Goal: Information Seeking & Learning: Stay updated

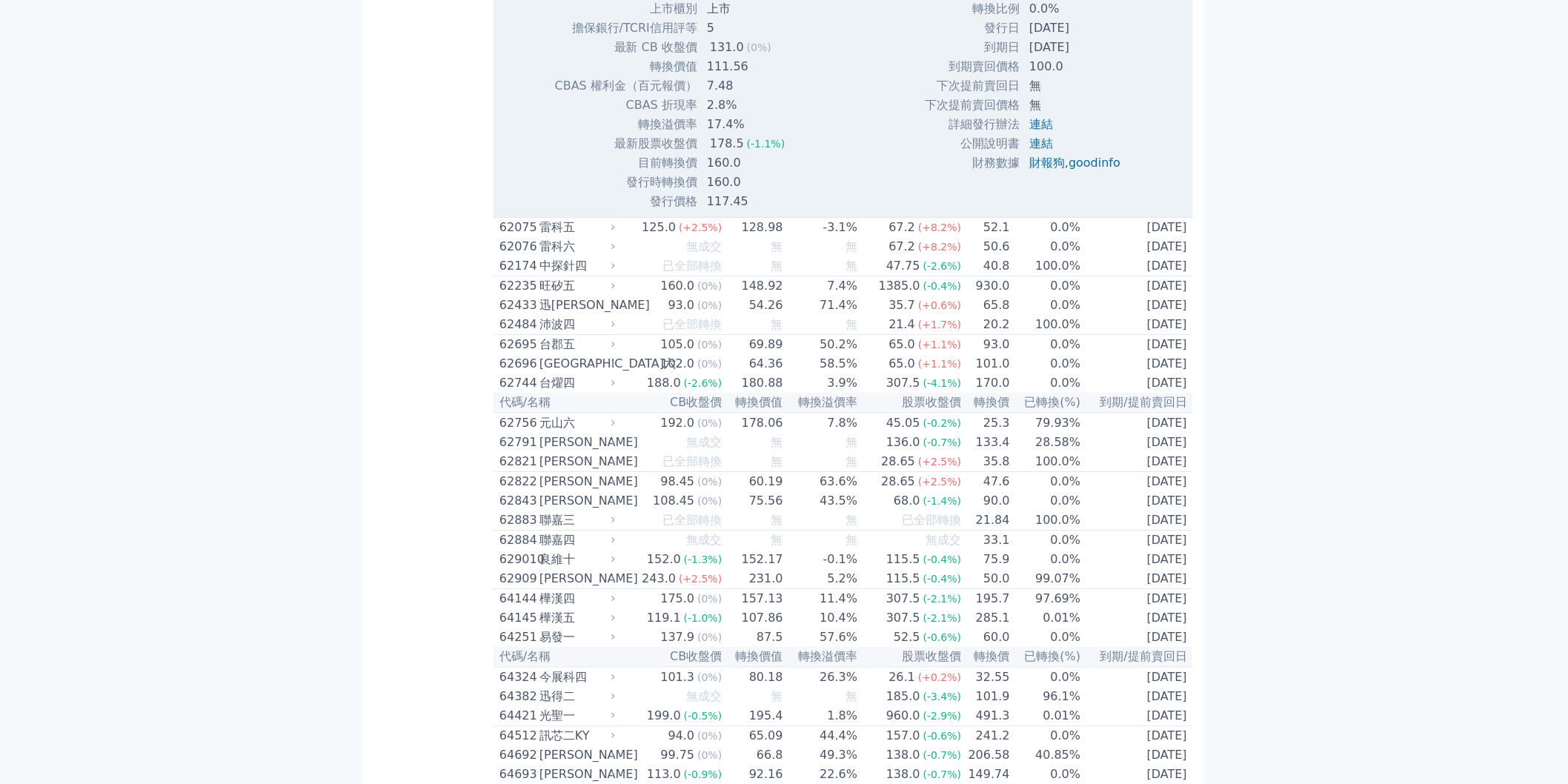
scroll to position [6539, 0]
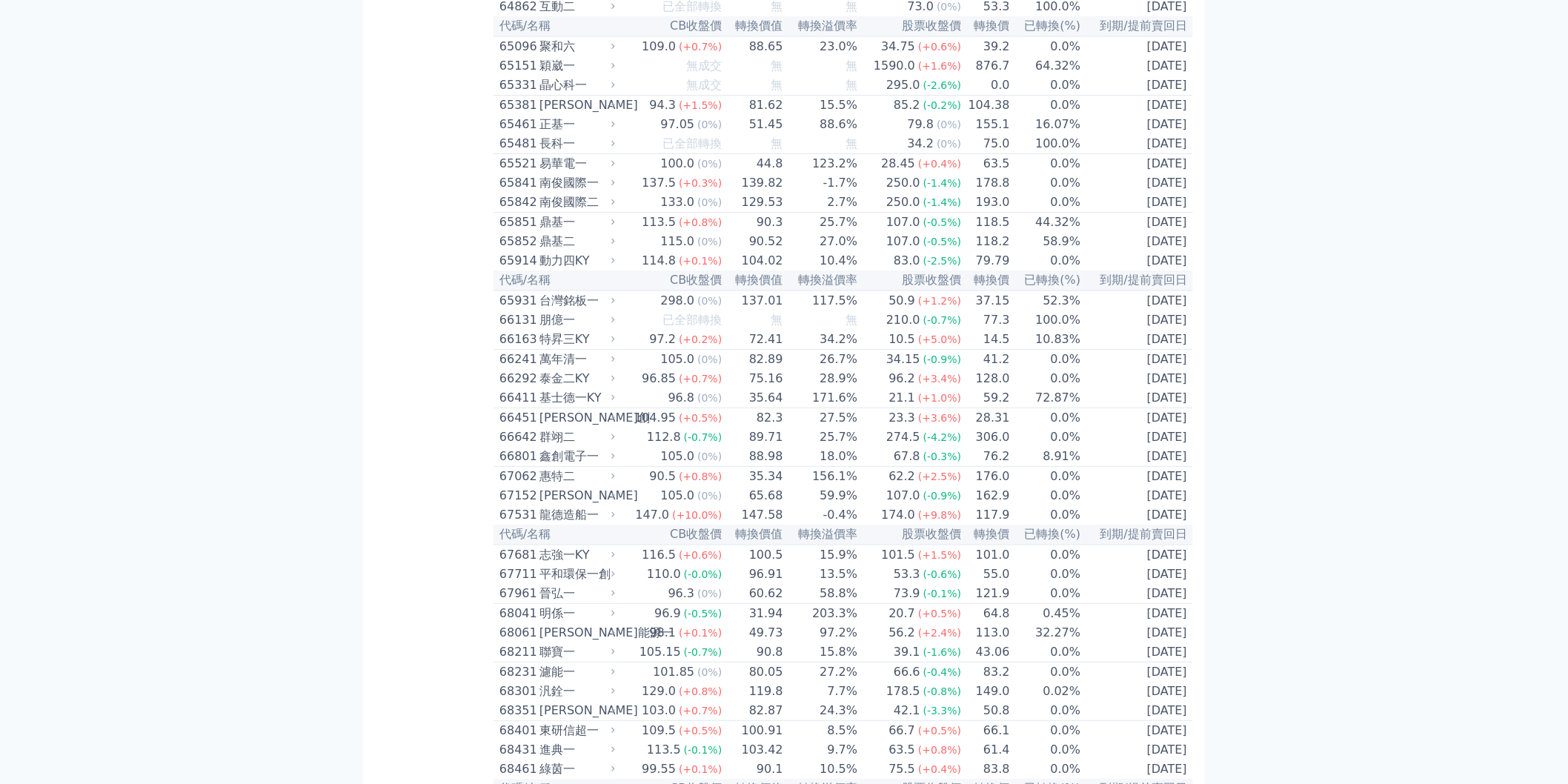
scroll to position [6951, 0]
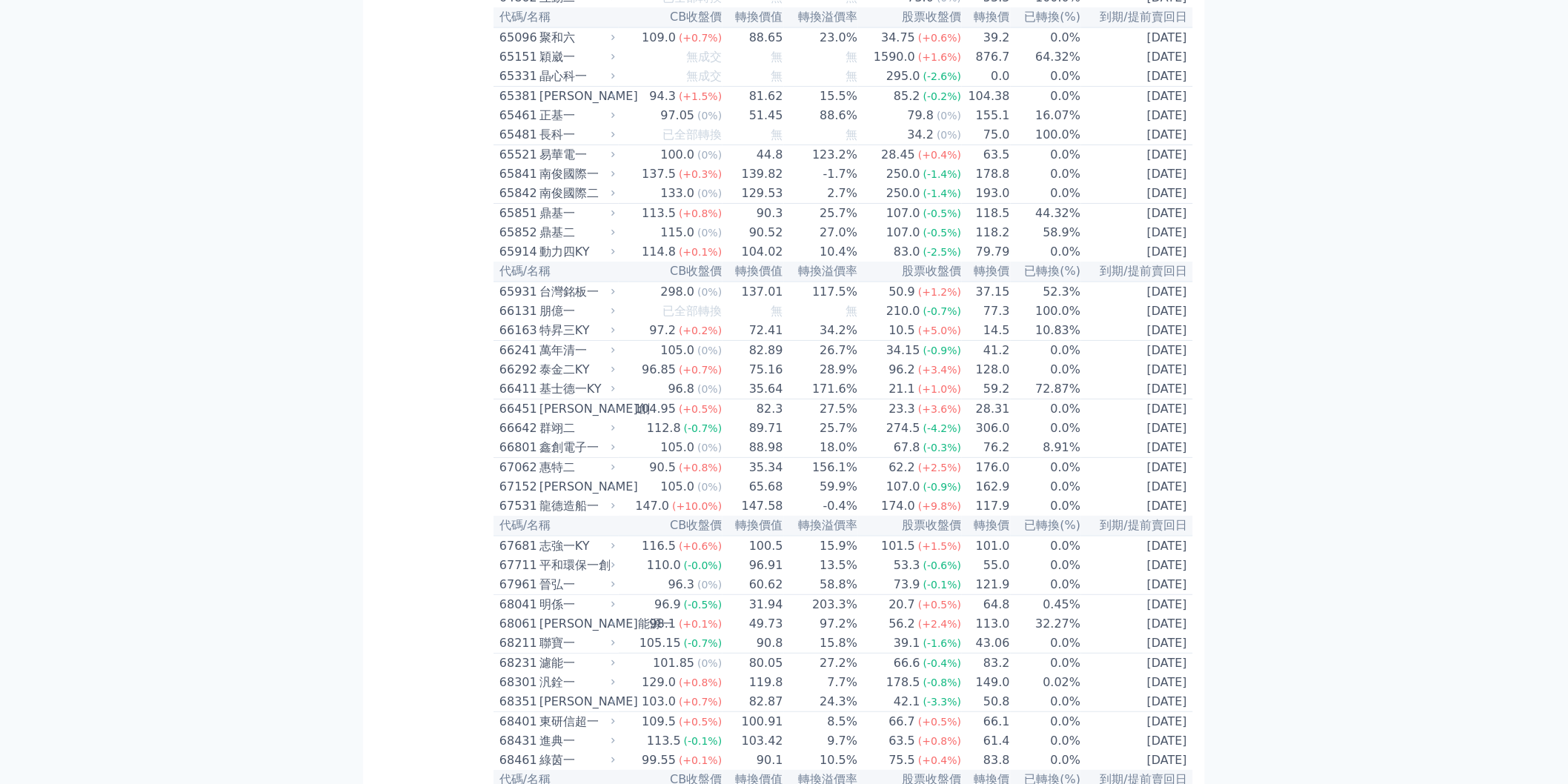
scroll to position [4551, 0]
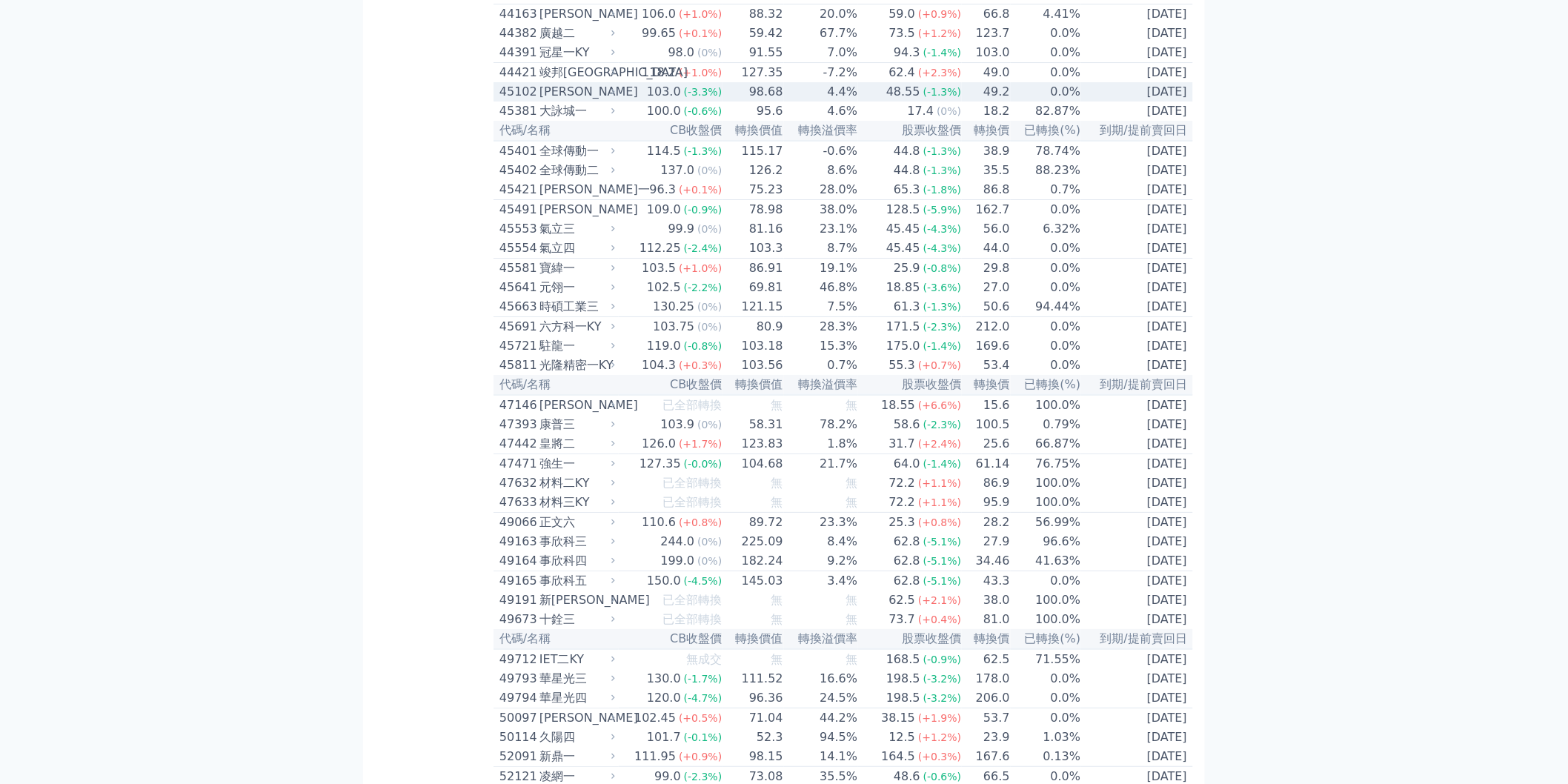
click at [1060, 101] on td "0.0%" at bounding box center [1046, 92] width 71 height 20
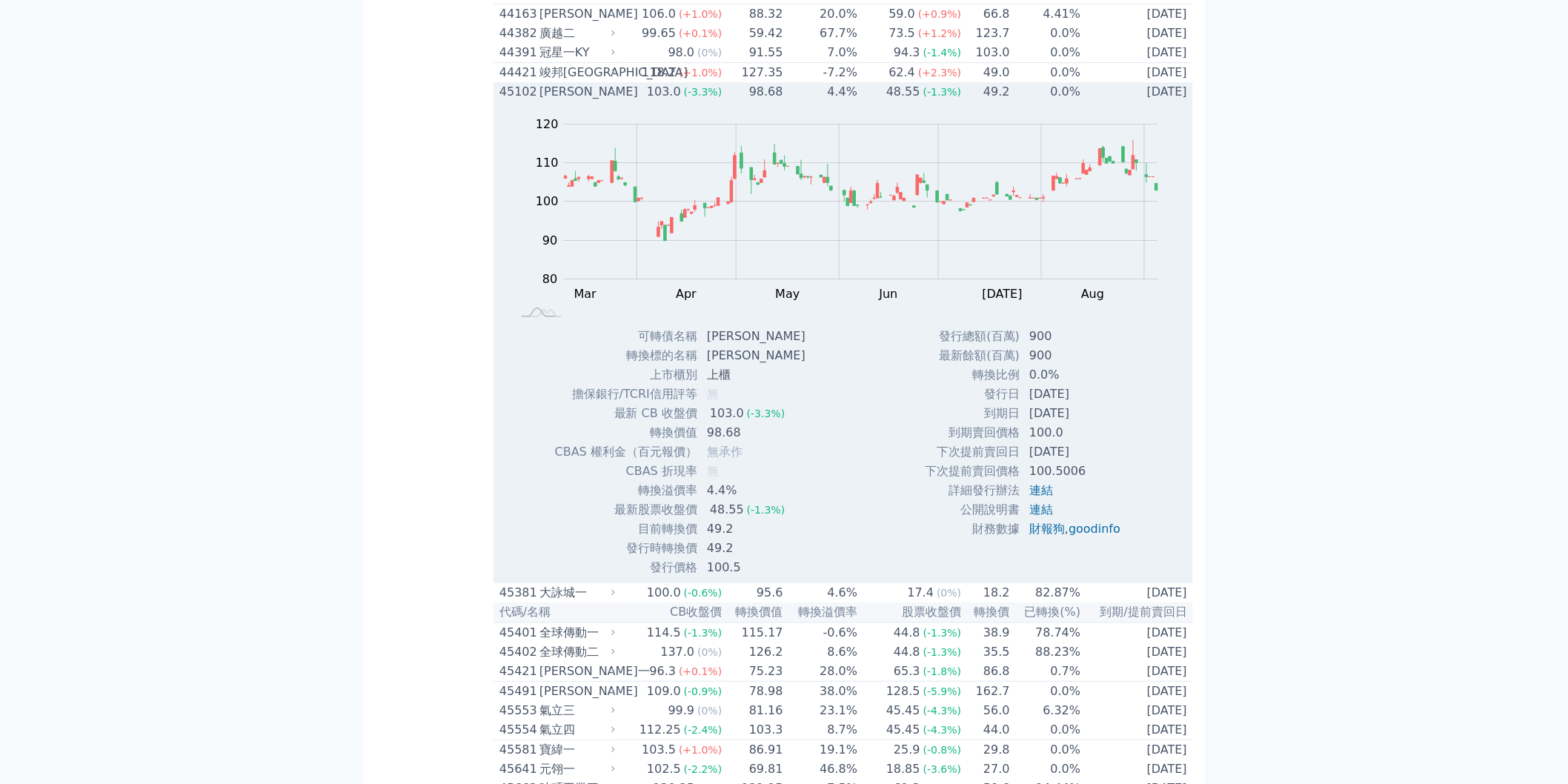
click at [1060, 101] on td "0.0%" at bounding box center [1046, 92] width 71 height 20
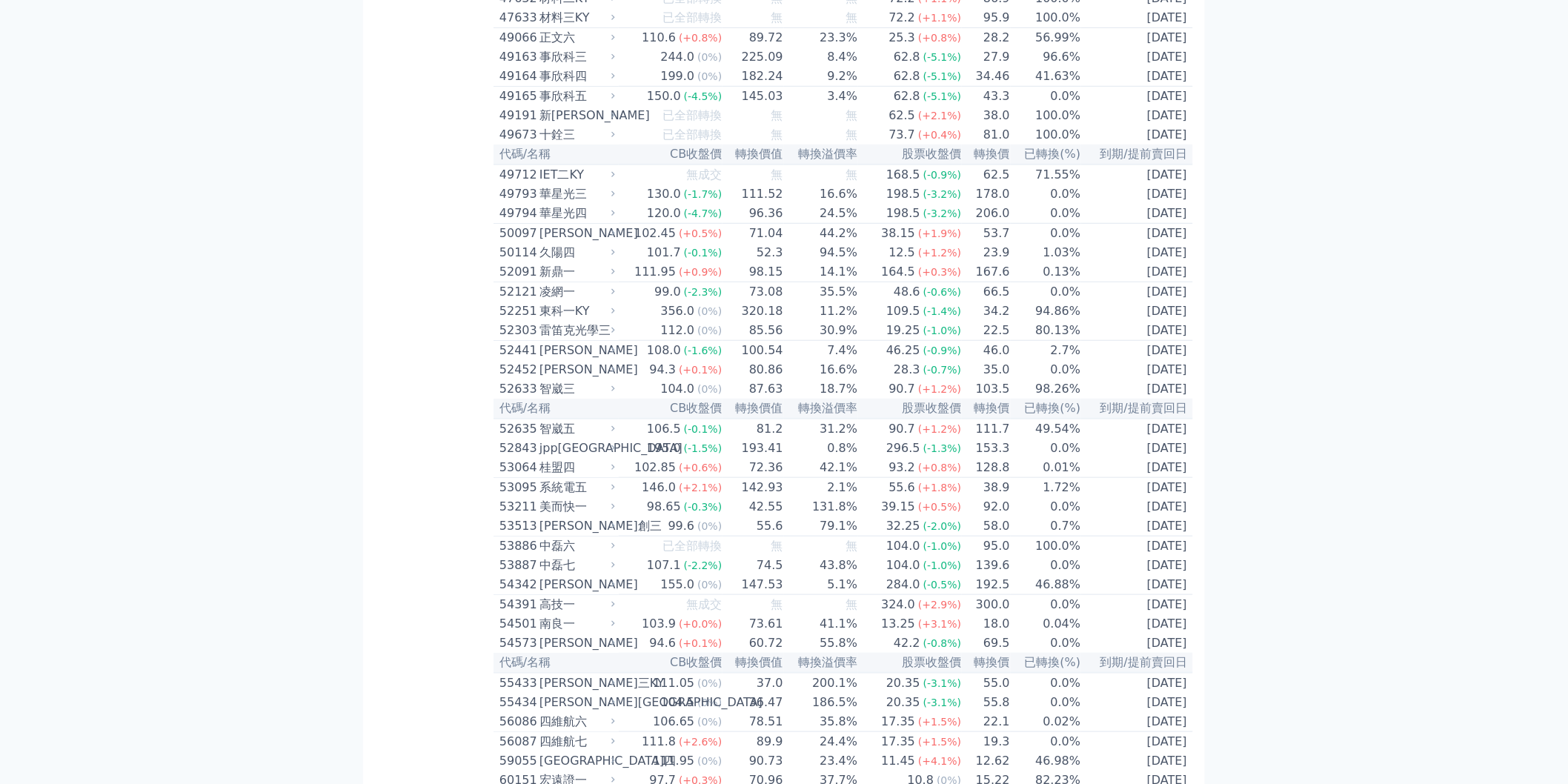
scroll to position [5291, 0]
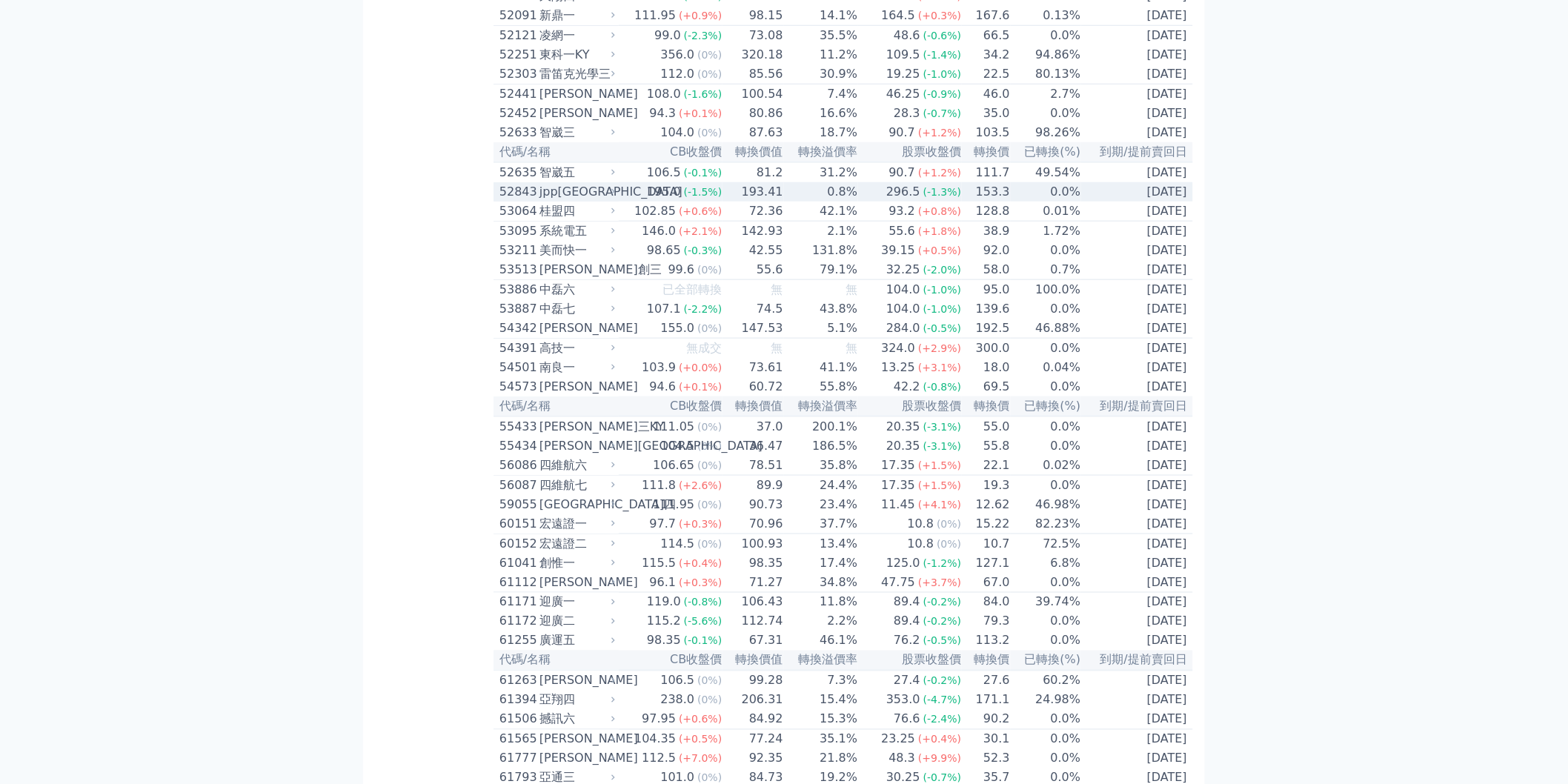
click at [936, 198] on span "(-1.3%)" at bounding box center [942, 192] width 38 height 12
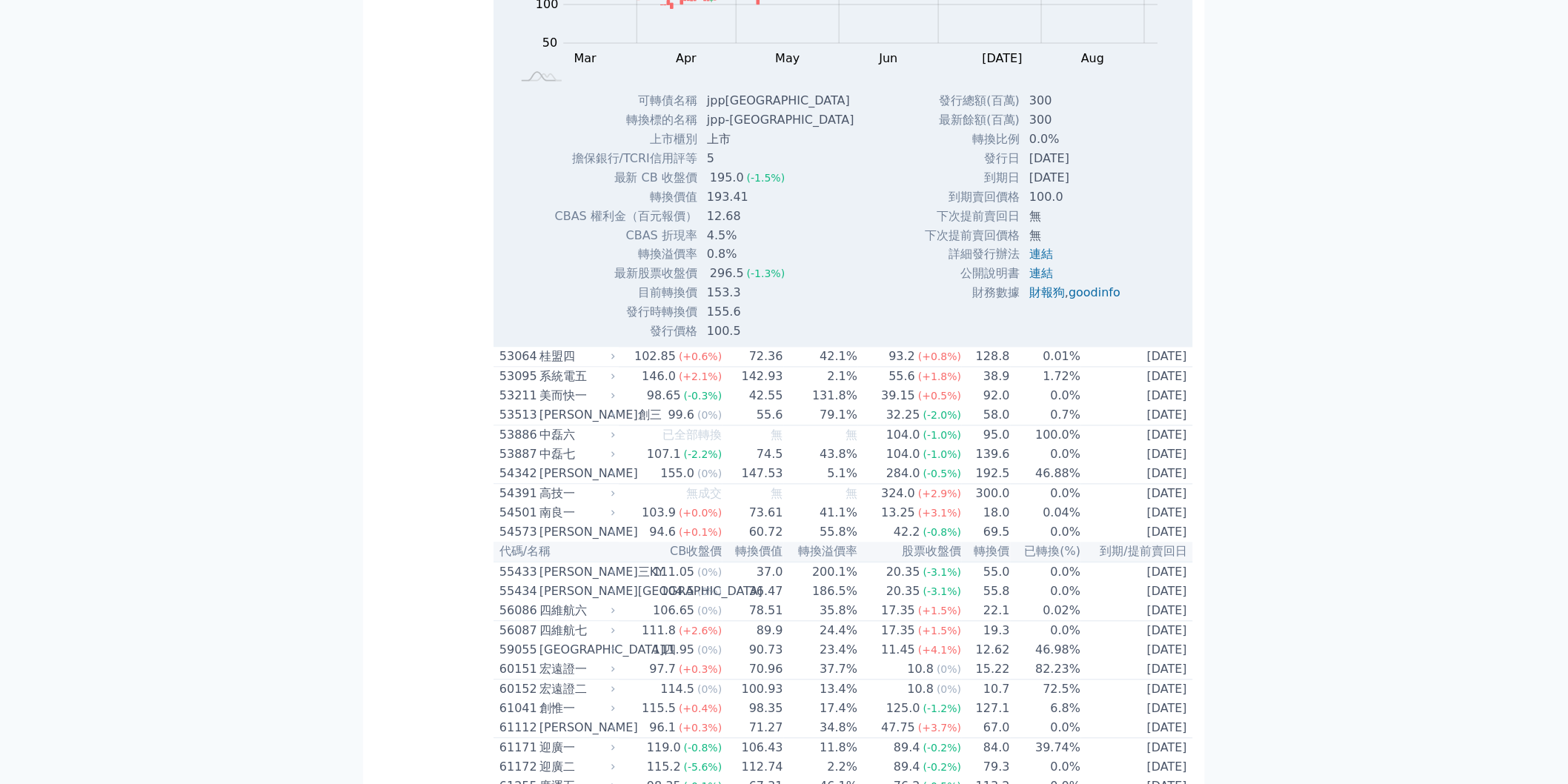
scroll to position [5620, 0]
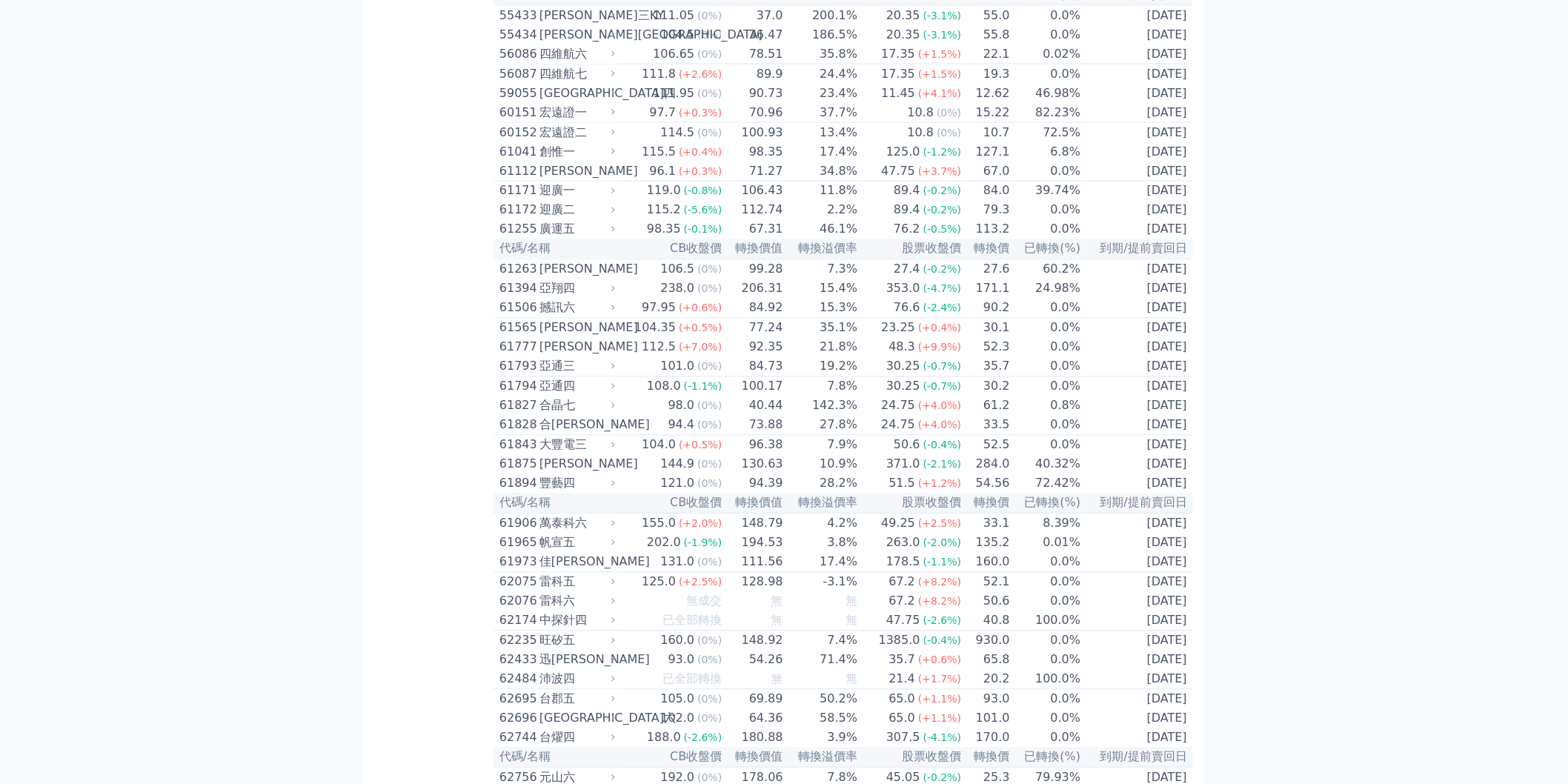
scroll to position [7217, 0]
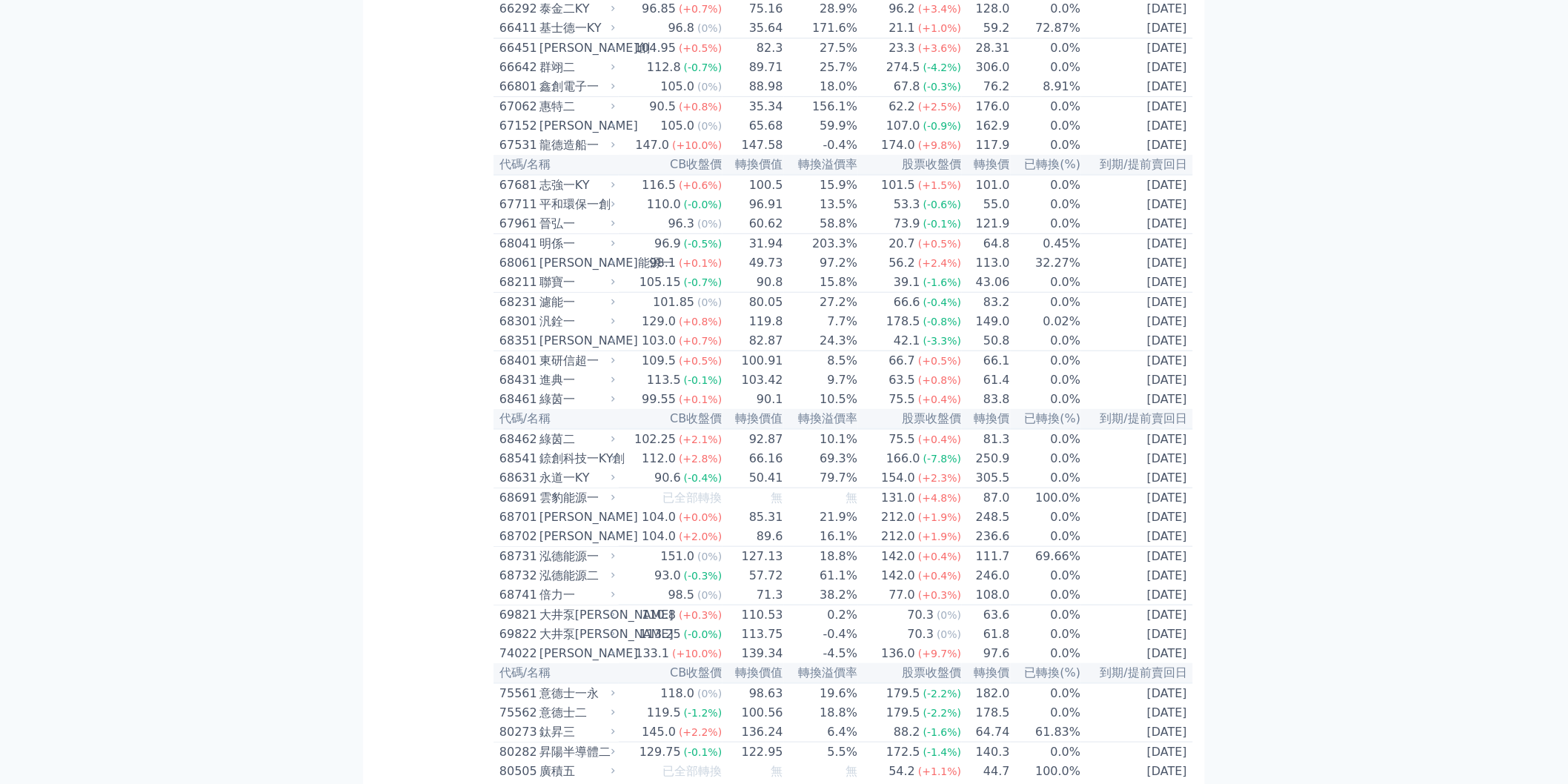
scroll to position [7381, 0]
